Goal: Transaction & Acquisition: Purchase product/service

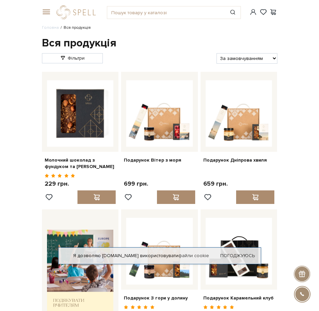
click at [47, 13] on span at bounding box center [45, 12] width 7 height 6
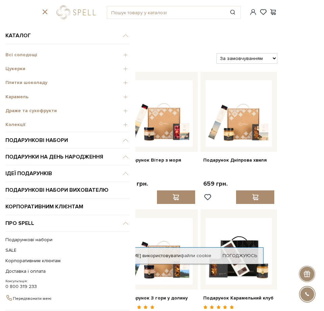
click at [118, 68] on span "Цукерки" at bounding box center [67, 69] width 125 height 6
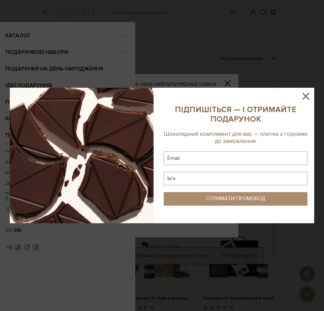
click at [303, 96] on icon at bounding box center [306, 96] width 12 height 12
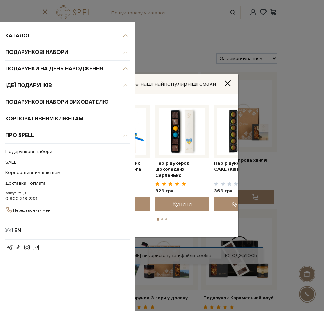
click at [227, 83] on icon "Close" at bounding box center [227, 83] width 5 height 5
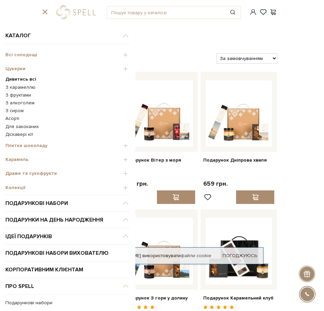
click at [20, 81] on b "Дивитись всі" at bounding box center [20, 79] width 31 height 6
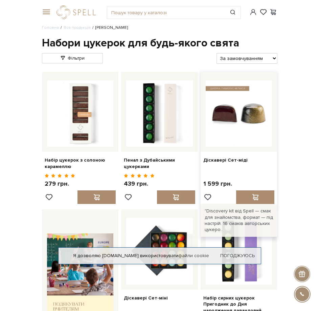
click at [228, 127] on img at bounding box center [239, 113] width 67 height 67
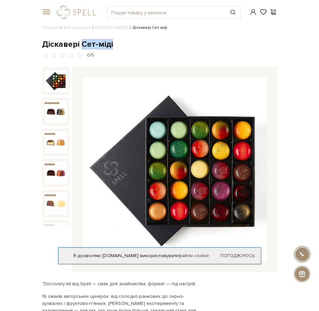
drag, startPoint x: 115, startPoint y: 48, endPoint x: 83, endPoint y: 44, distance: 32.4
click at [83, 44] on div "Діскавері Сет-міді" at bounding box center [160, 44] width 236 height 10
copy div "Сет-міді"
click at [104, 44] on div "Діскавері Сет-міді" at bounding box center [160, 44] width 236 height 10
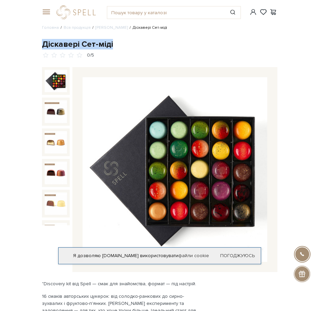
click at [104, 44] on div "Діскавері Сет-міді" at bounding box center [160, 44] width 236 height 10
